Goal: Task Accomplishment & Management: Manage account settings

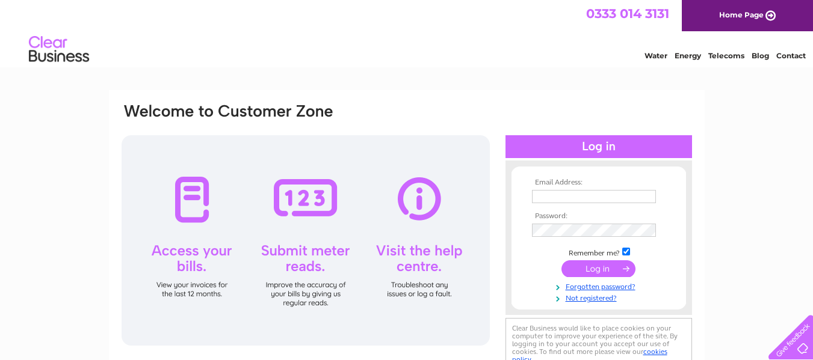
type input "dale@sbspropertyservicesltd.co.uk"
click at [598, 271] on input "submit" at bounding box center [598, 269] width 74 height 17
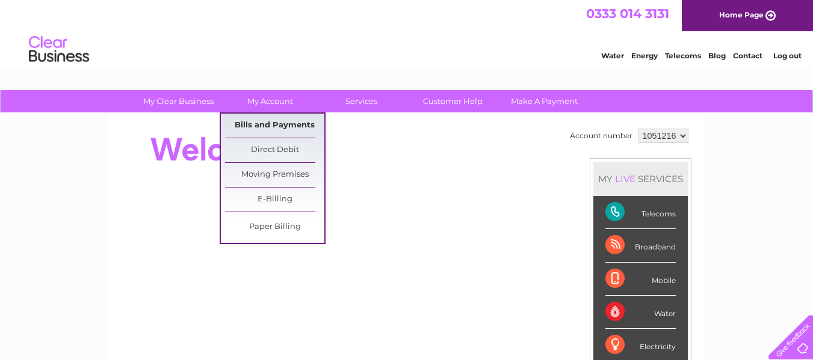
click at [289, 125] on link "Bills and Payments" at bounding box center [274, 126] width 99 height 24
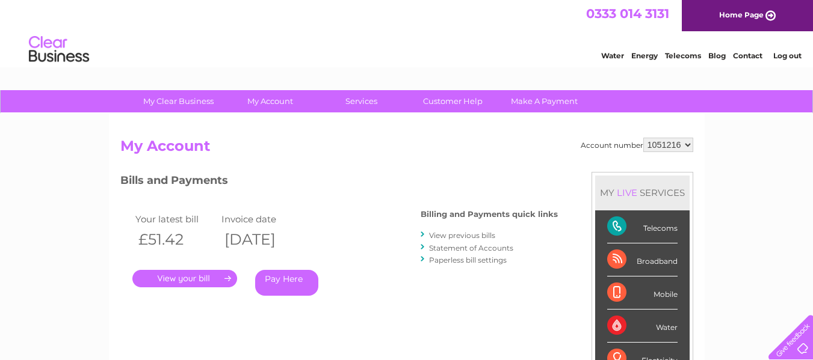
click at [212, 274] on link "." at bounding box center [184, 278] width 105 height 17
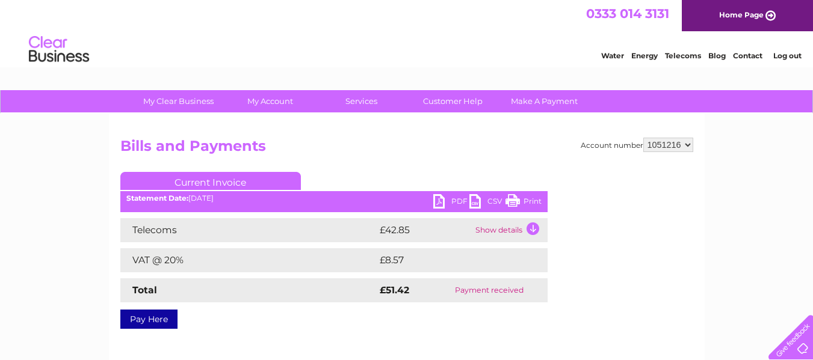
click at [440, 200] on link "PDF" at bounding box center [451, 202] width 36 height 17
